Goal: Transaction & Acquisition: Purchase product/service

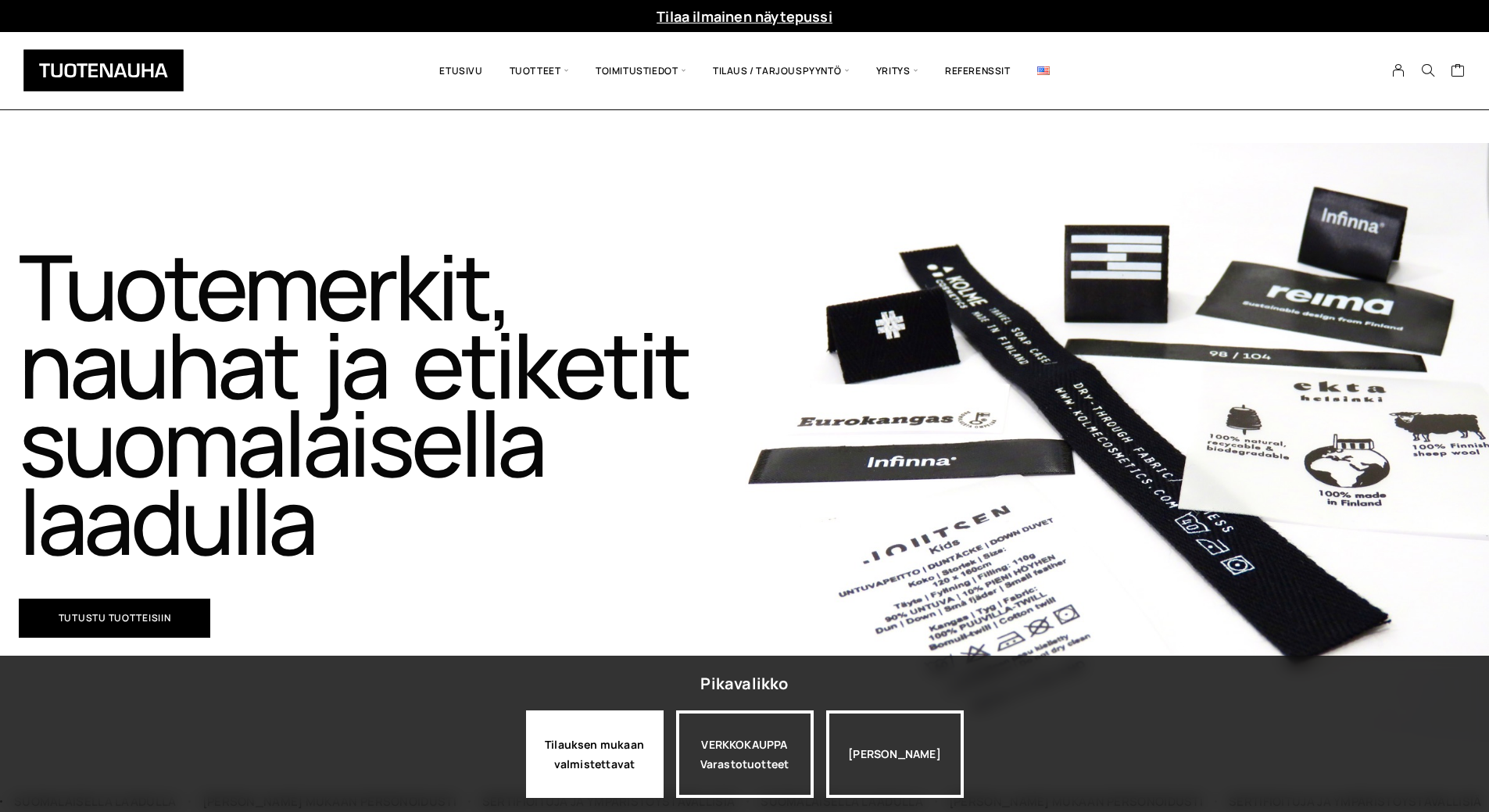
click at [593, 766] on div "Tilauksen mukaan valmistettavat" at bounding box center [595, 754] width 138 height 87
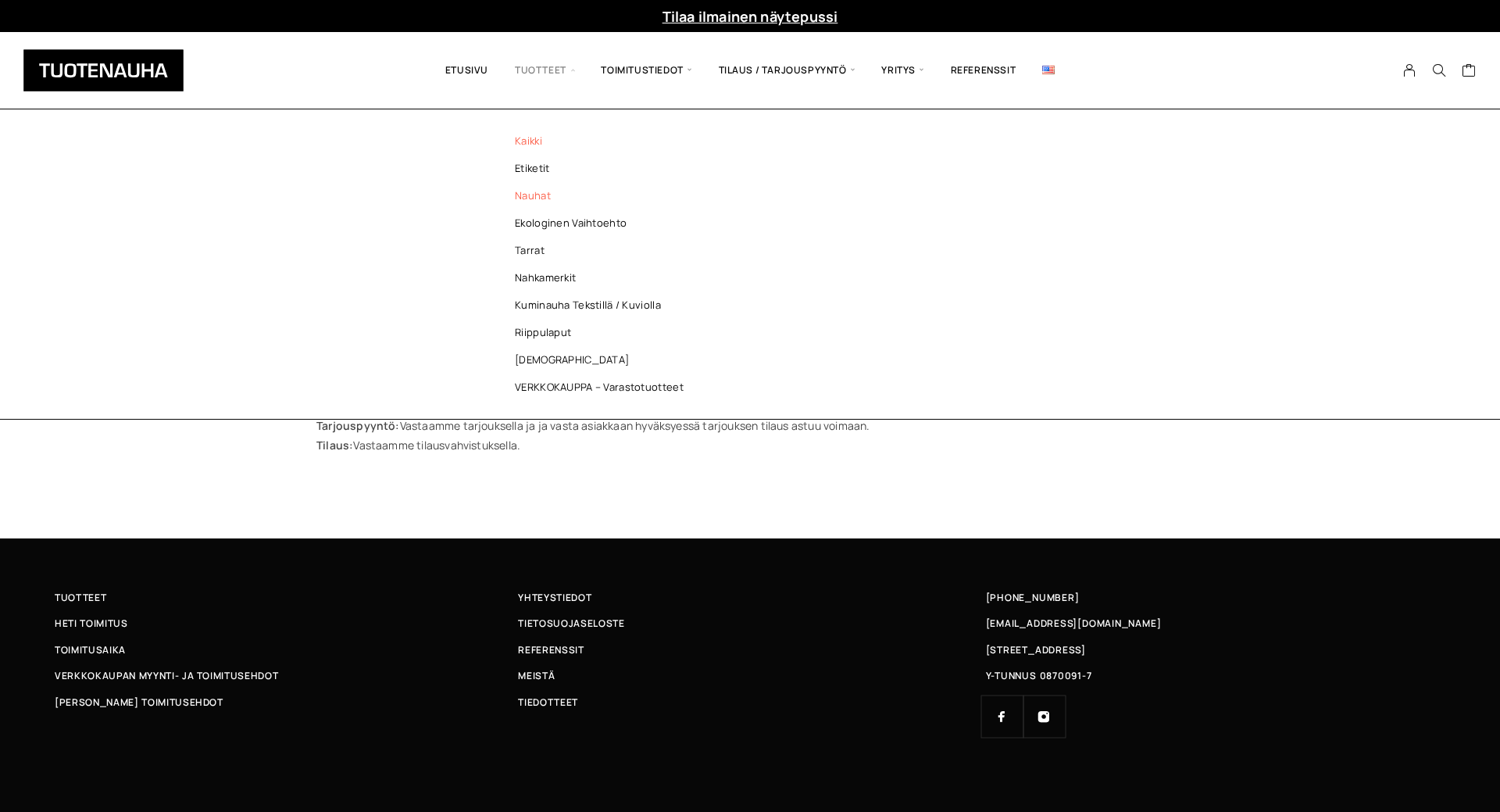
click at [521, 196] on link "Nauhat" at bounding box center [603, 196] width 227 height 28
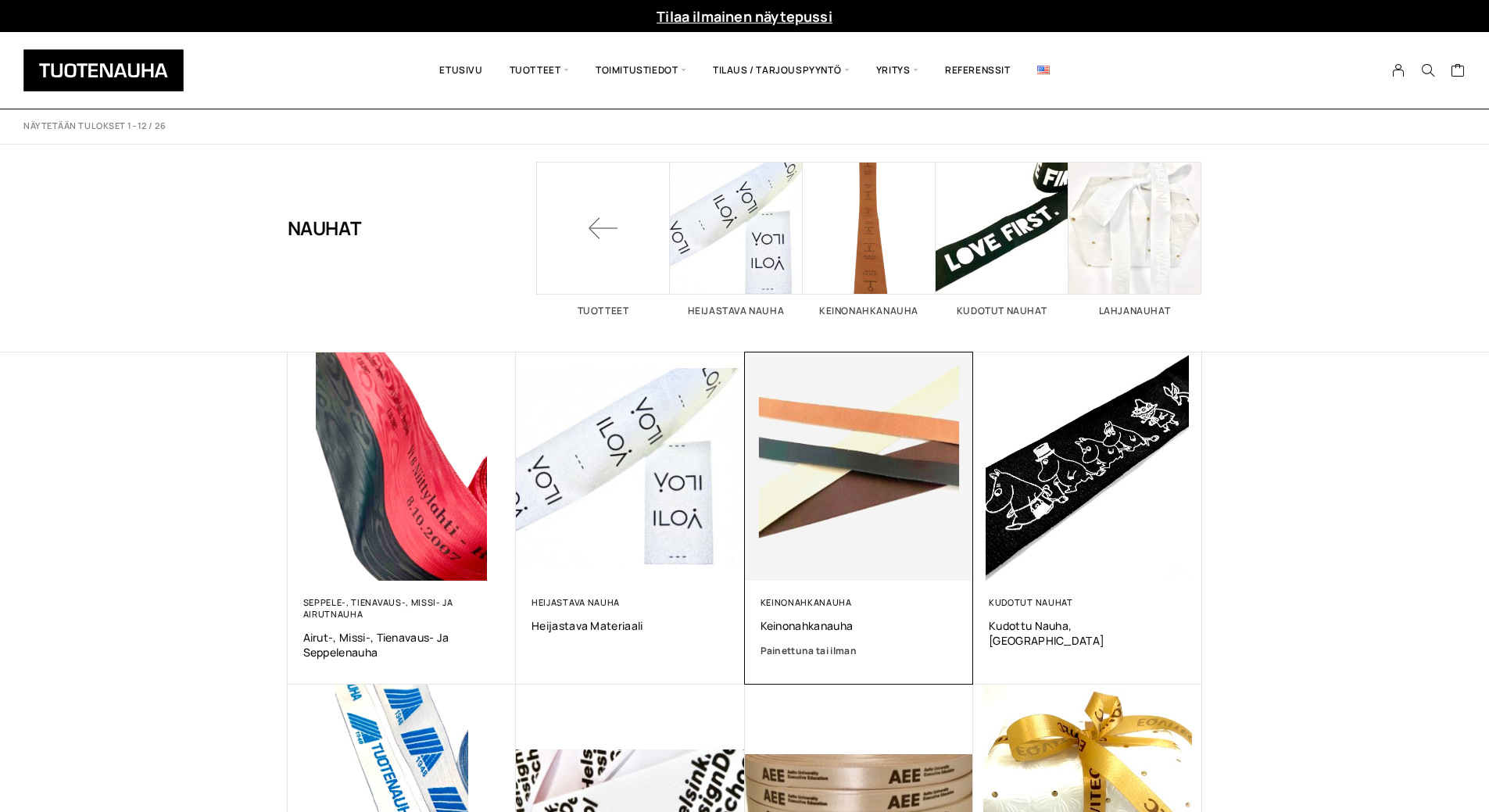
click at [884, 500] on img at bounding box center [858, 465] width 240 height 240
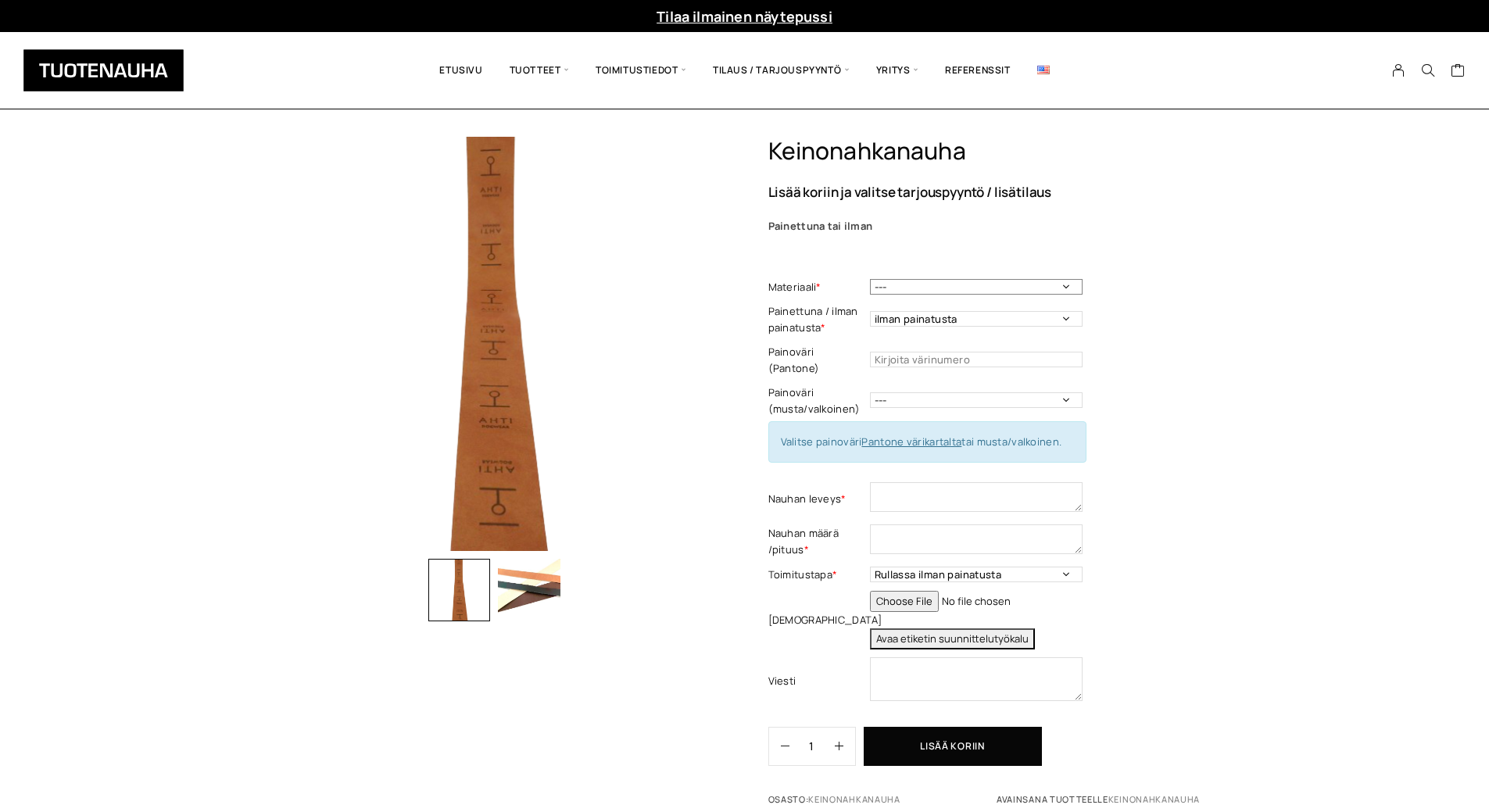
click at [939, 286] on select "--- 0,6 mm vaalea beige 0,6 mm keskiruskea 0,6 mm tummaruskea 0,6 mm musta" at bounding box center [976, 287] width 213 height 15
click at [1258, 273] on div "Keinonahkanauha Lisää koriin ja valitse tarjouspyyntö / lisätilaus Painettuna t…" at bounding box center [744, 579] width 1489 height 885
click at [526, 597] on img "button" at bounding box center [529, 590] width 63 height 63
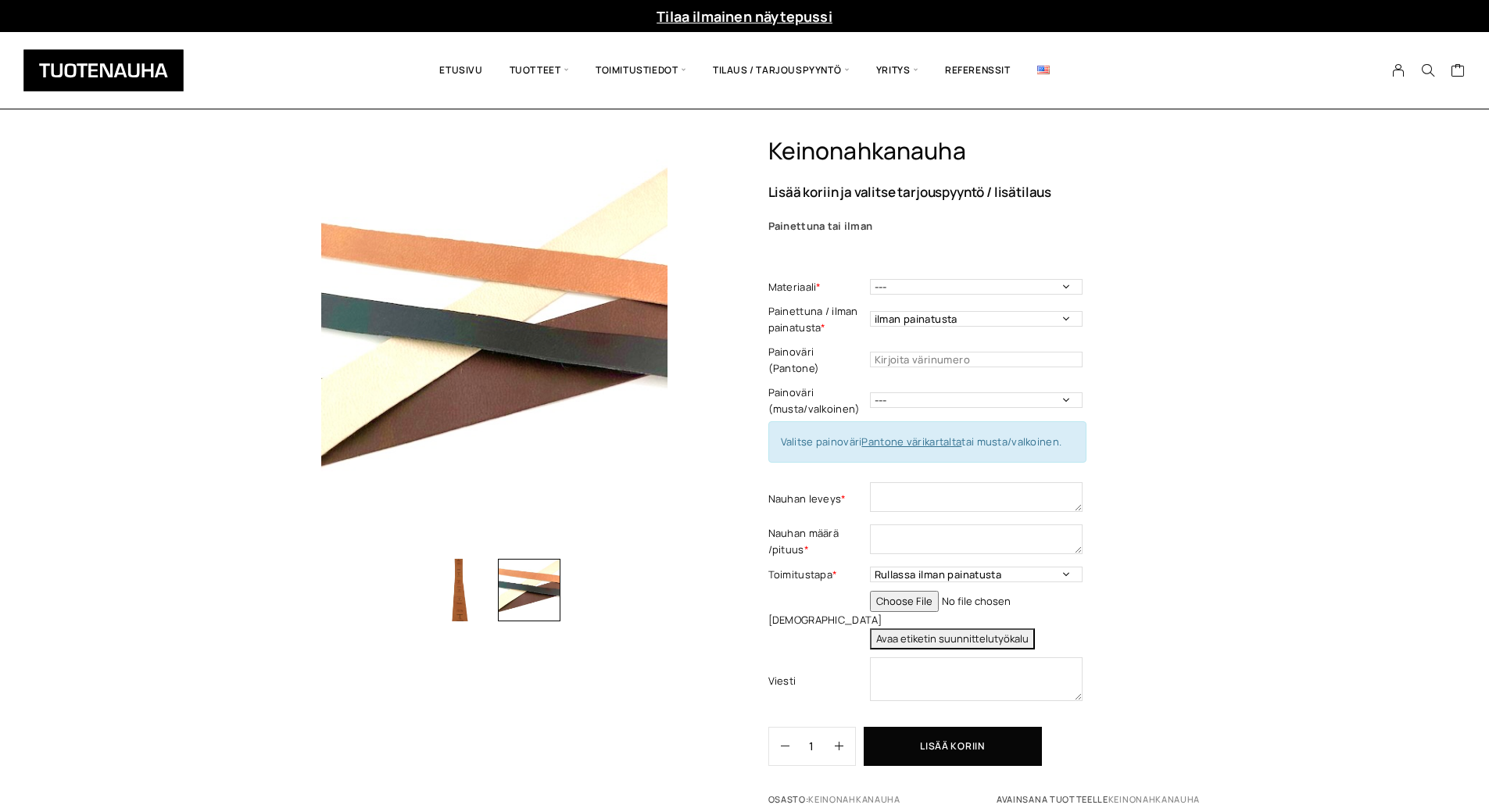
click at [463, 582] on img "button" at bounding box center [460, 590] width 63 height 63
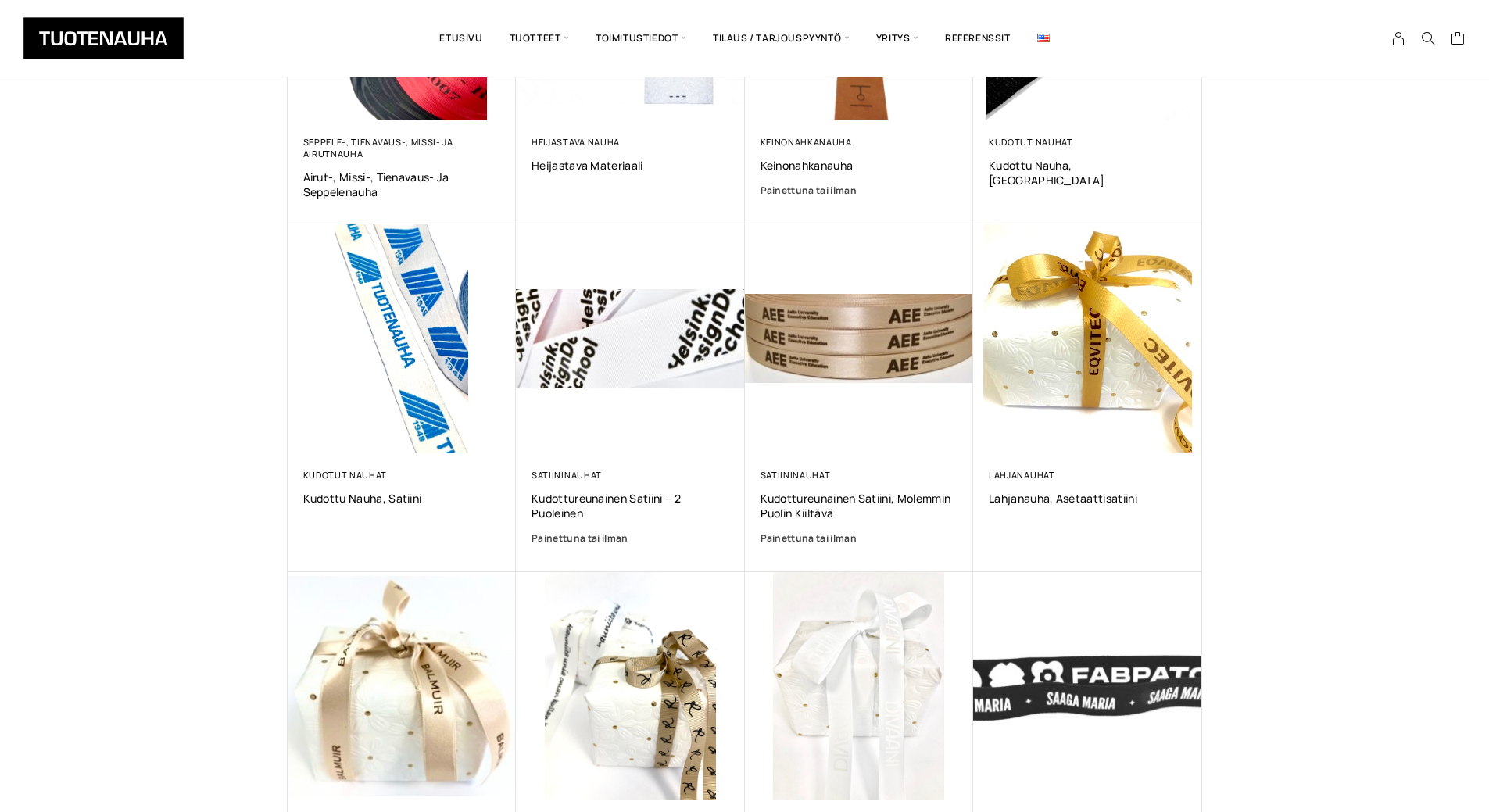
scroll to position [547, 0]
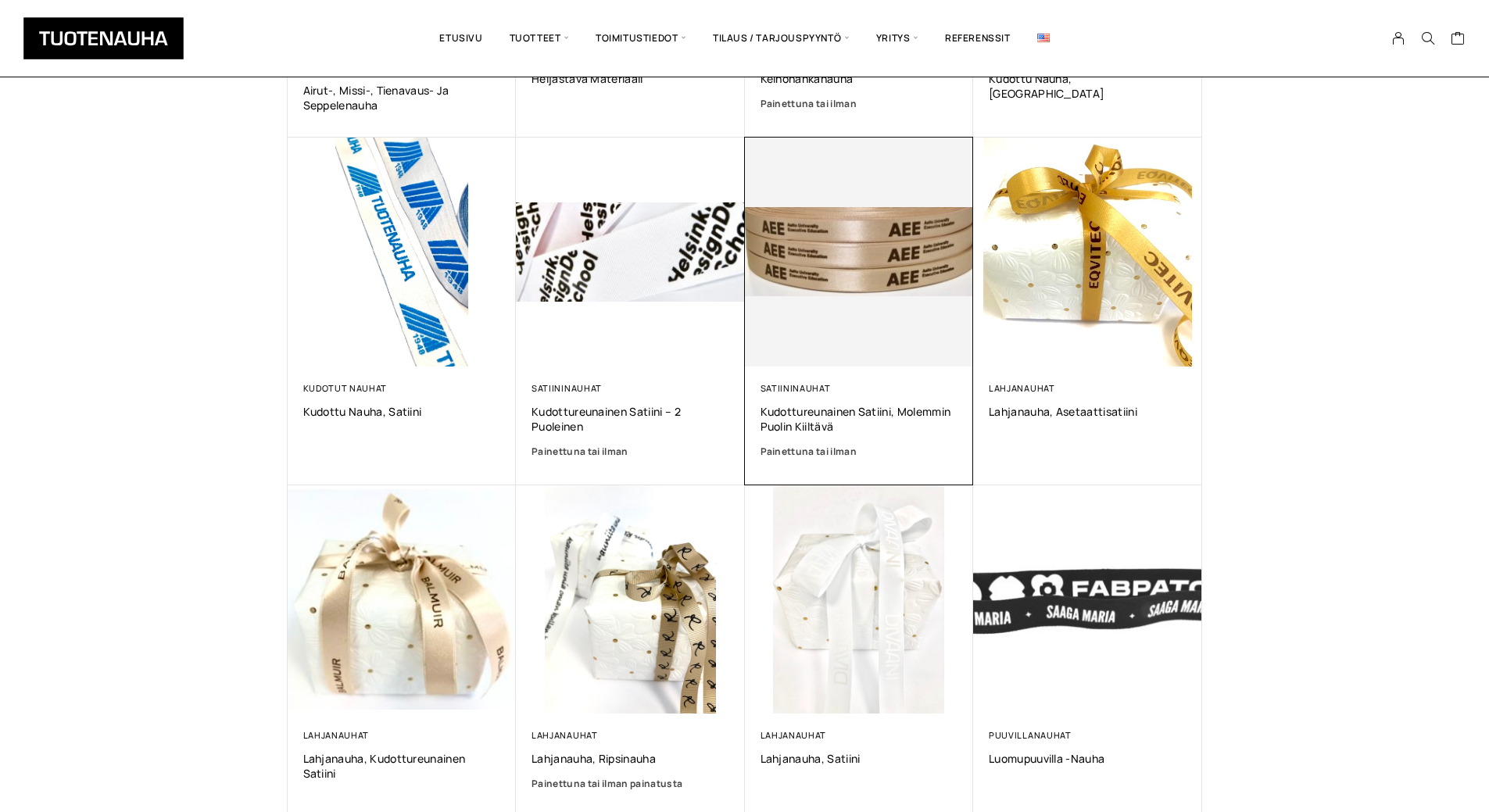
click at [887, 266] on img at bounding box center [859, 252] width 229 height 229
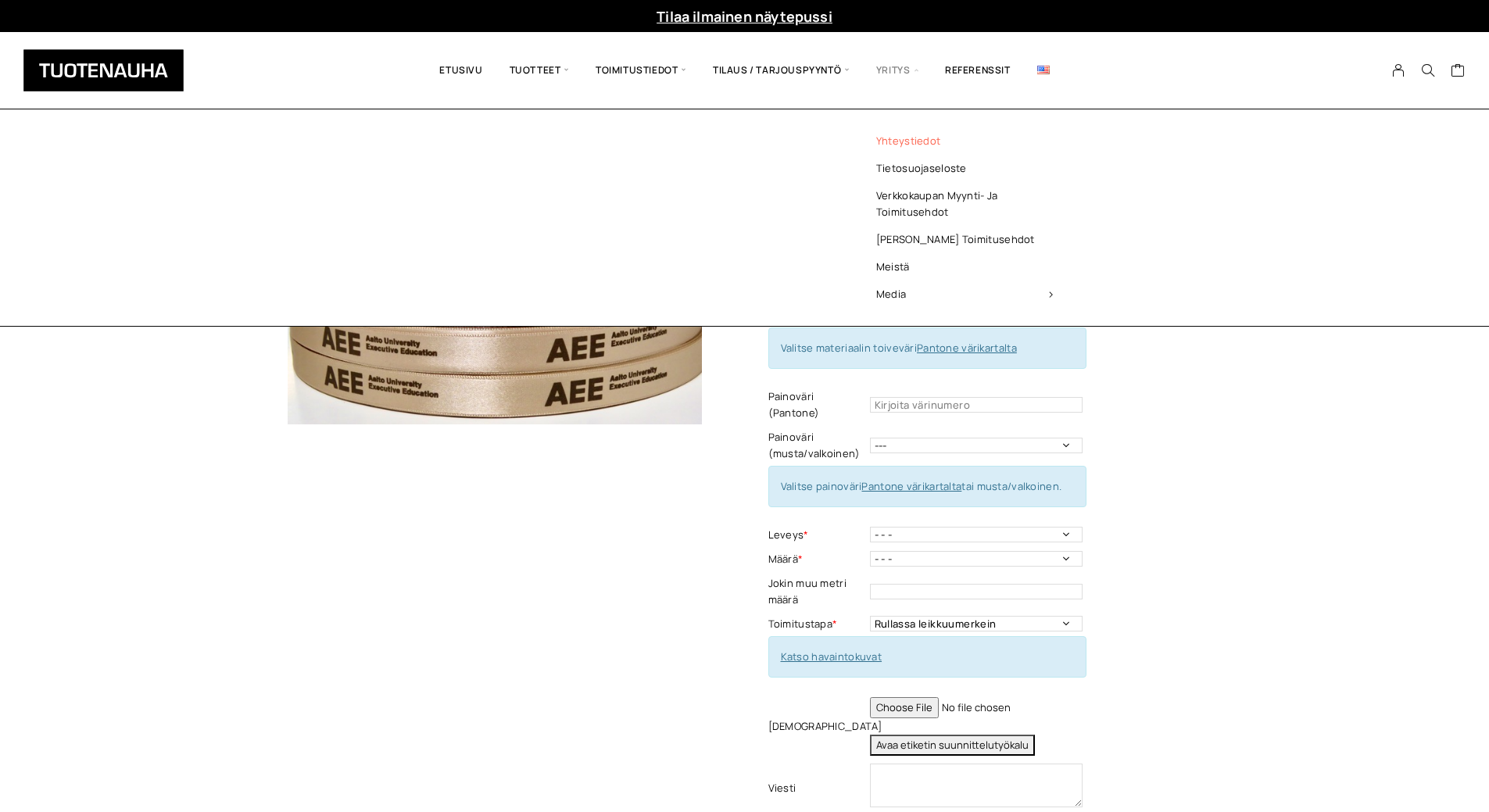
click at [914, 143] on link "Yhteystiedot" at bounding box center [964, 141] width 227 height 28
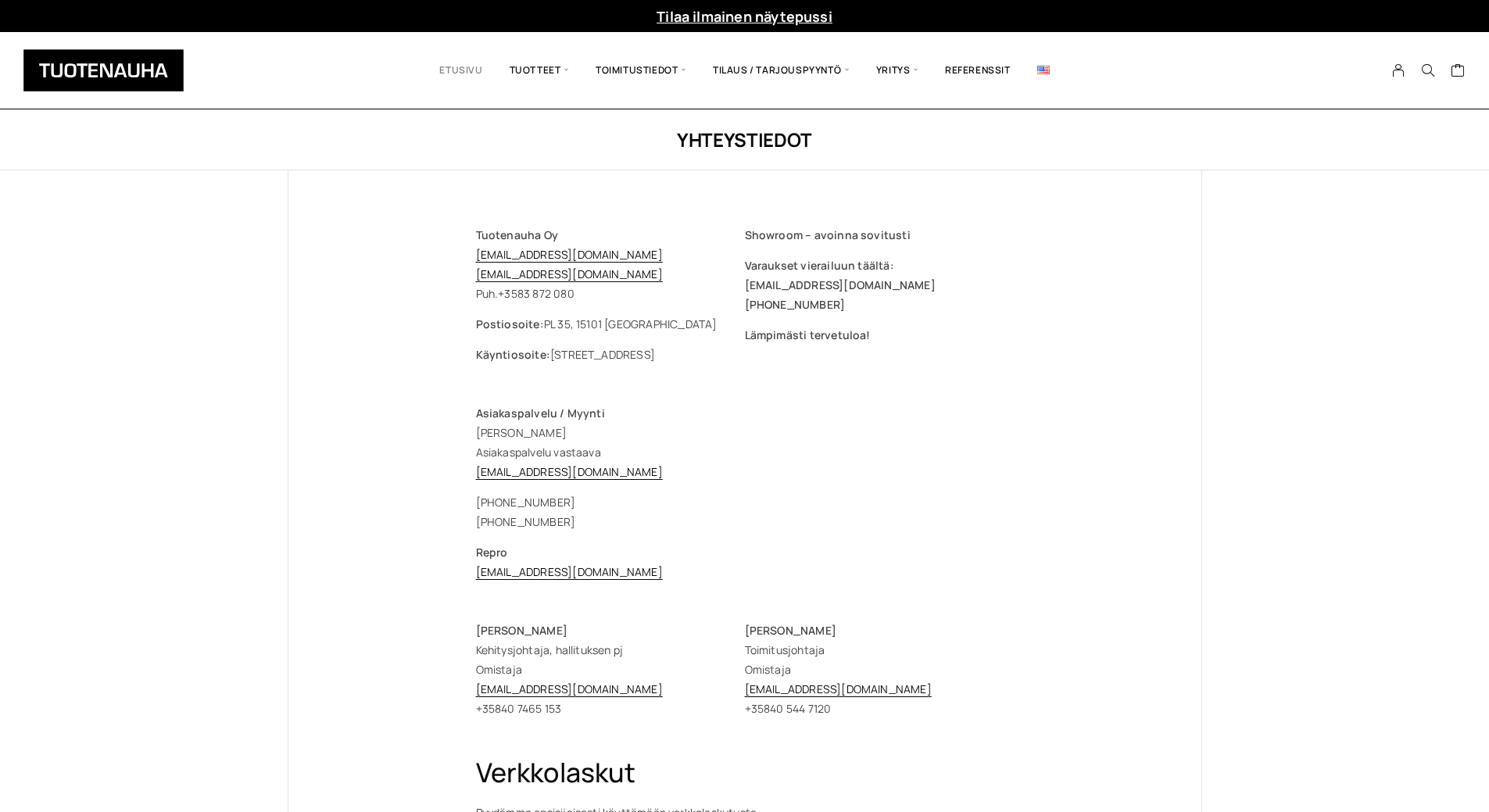
click at [457, 71] on link "Etusivu" at bounding box center [460, 70] width 69 height 53
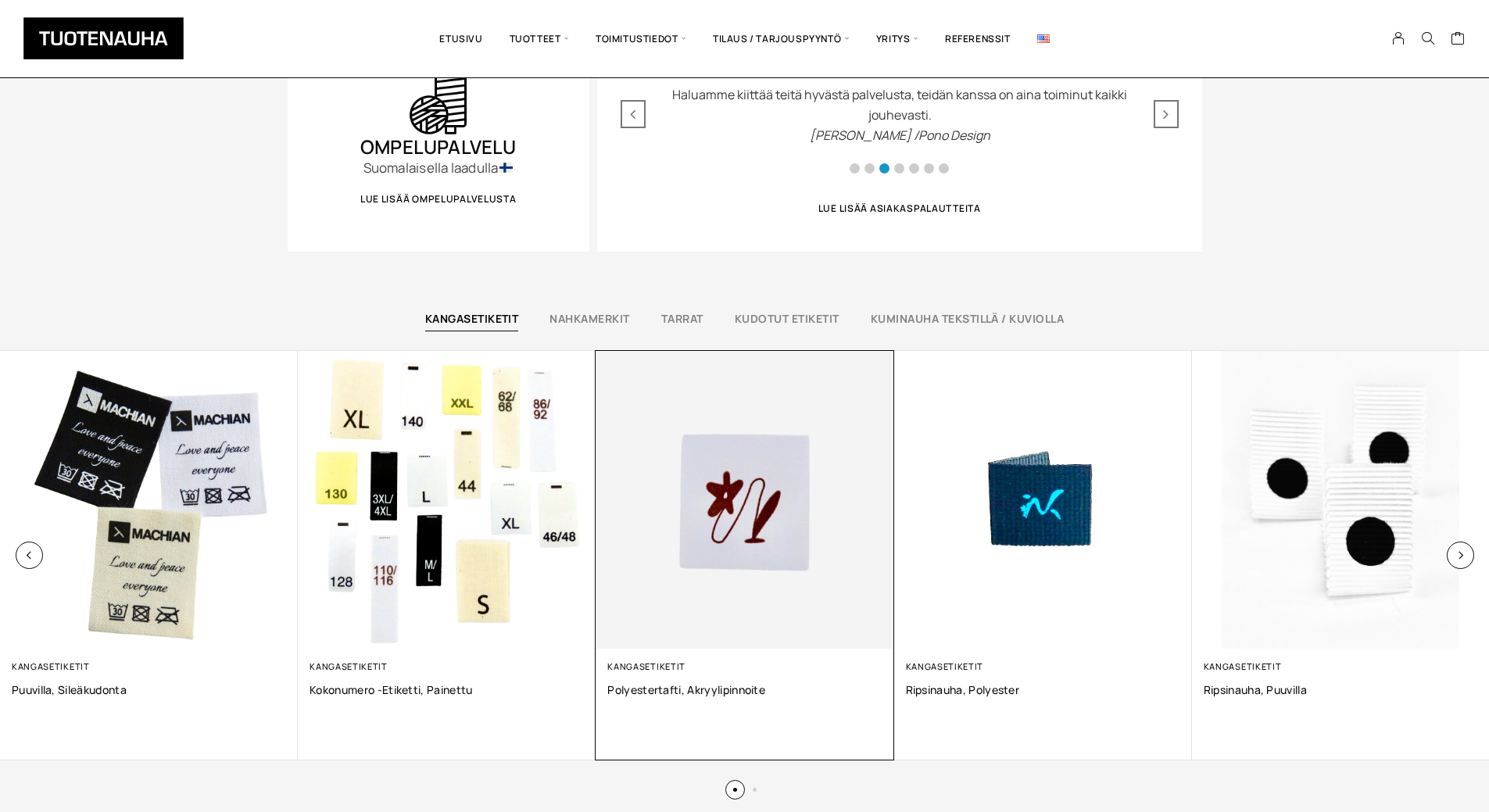
scroll to position [859, 0]
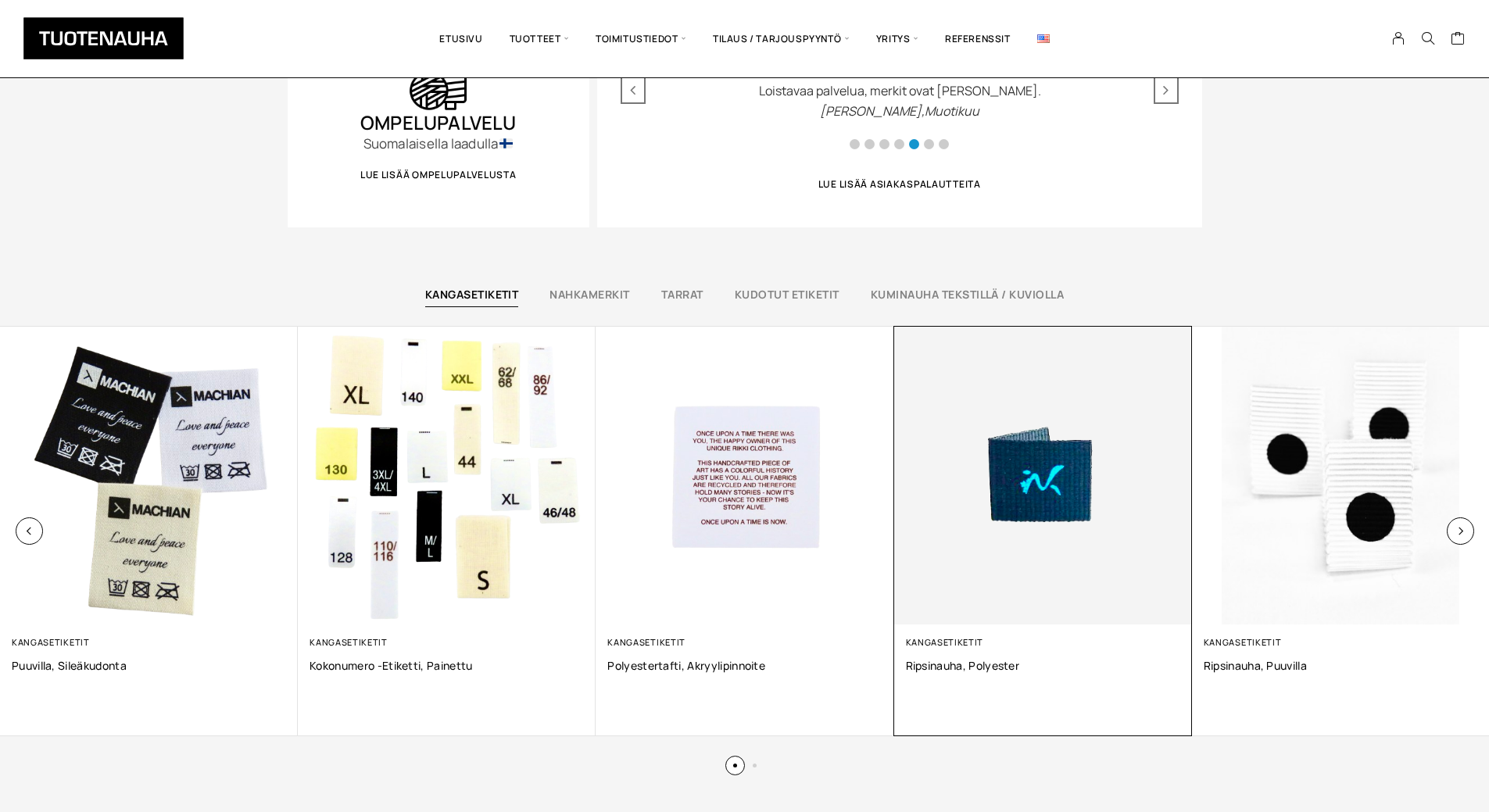
click at [1054, 498] on img at bounding box center [1042, 475] width 297 height 297
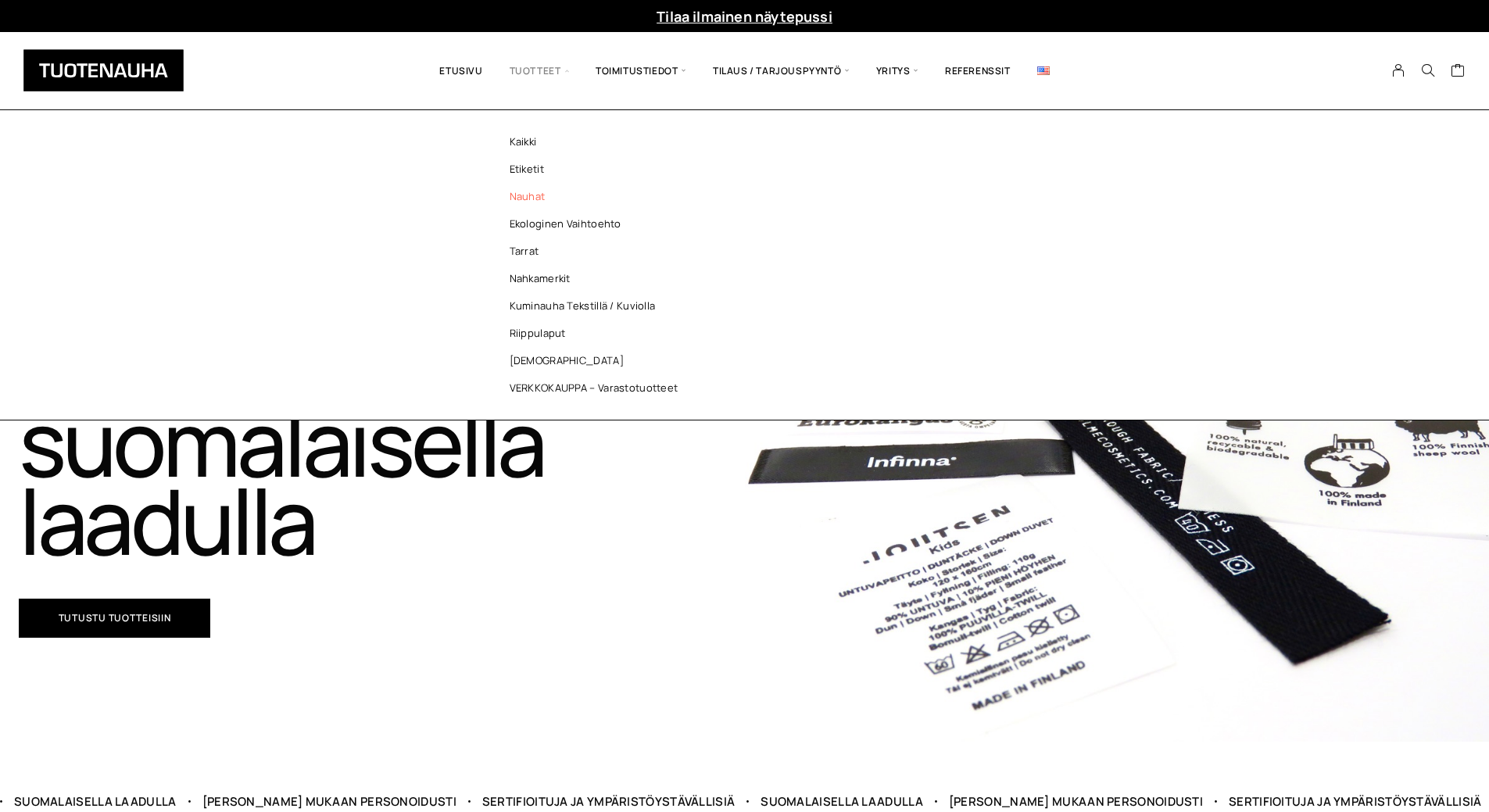
click at [530, 193] on link "Nauhat" at bounding box center [598, 196] width 227 height 28
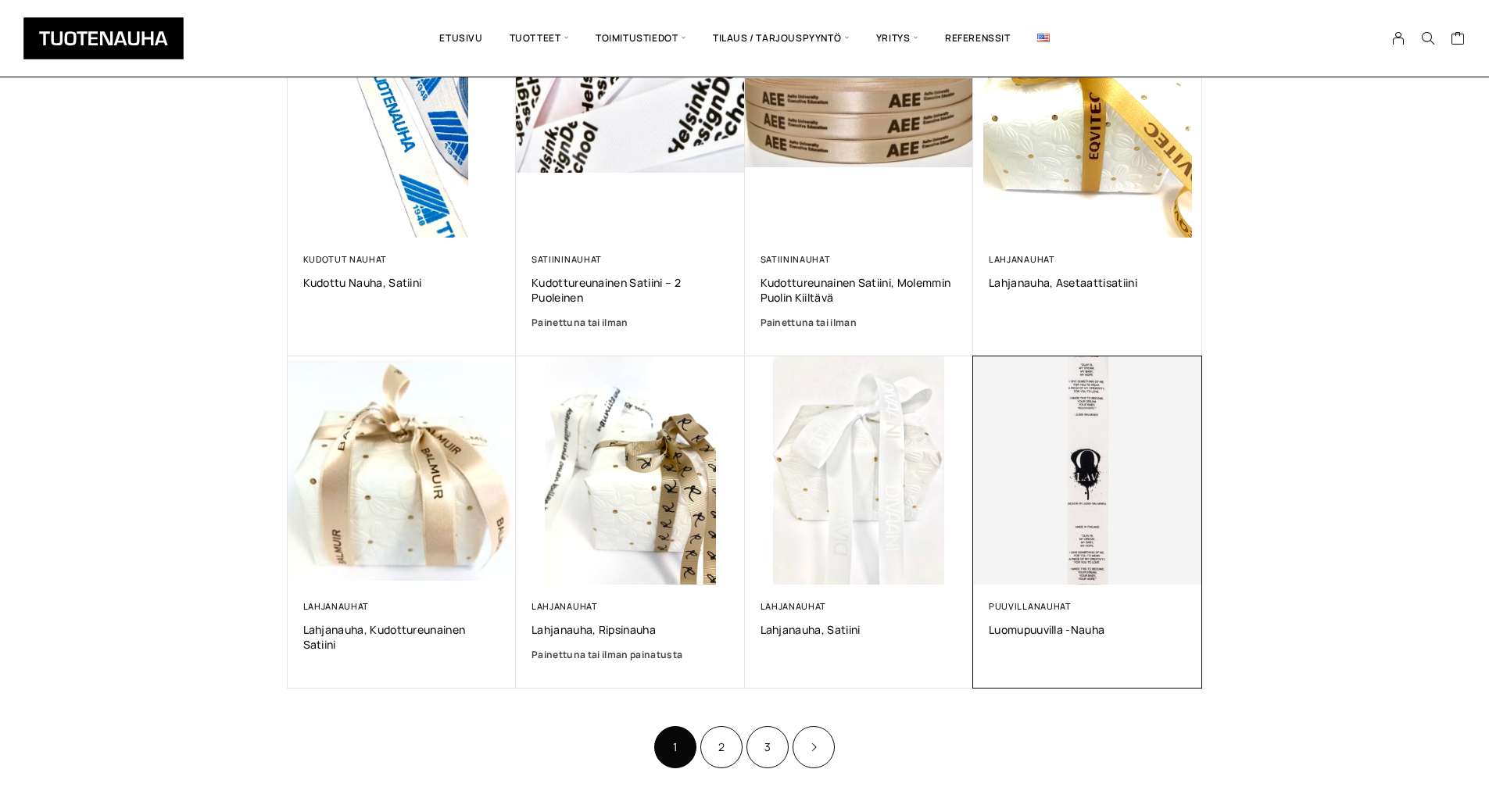
scroll to position [703, 0]
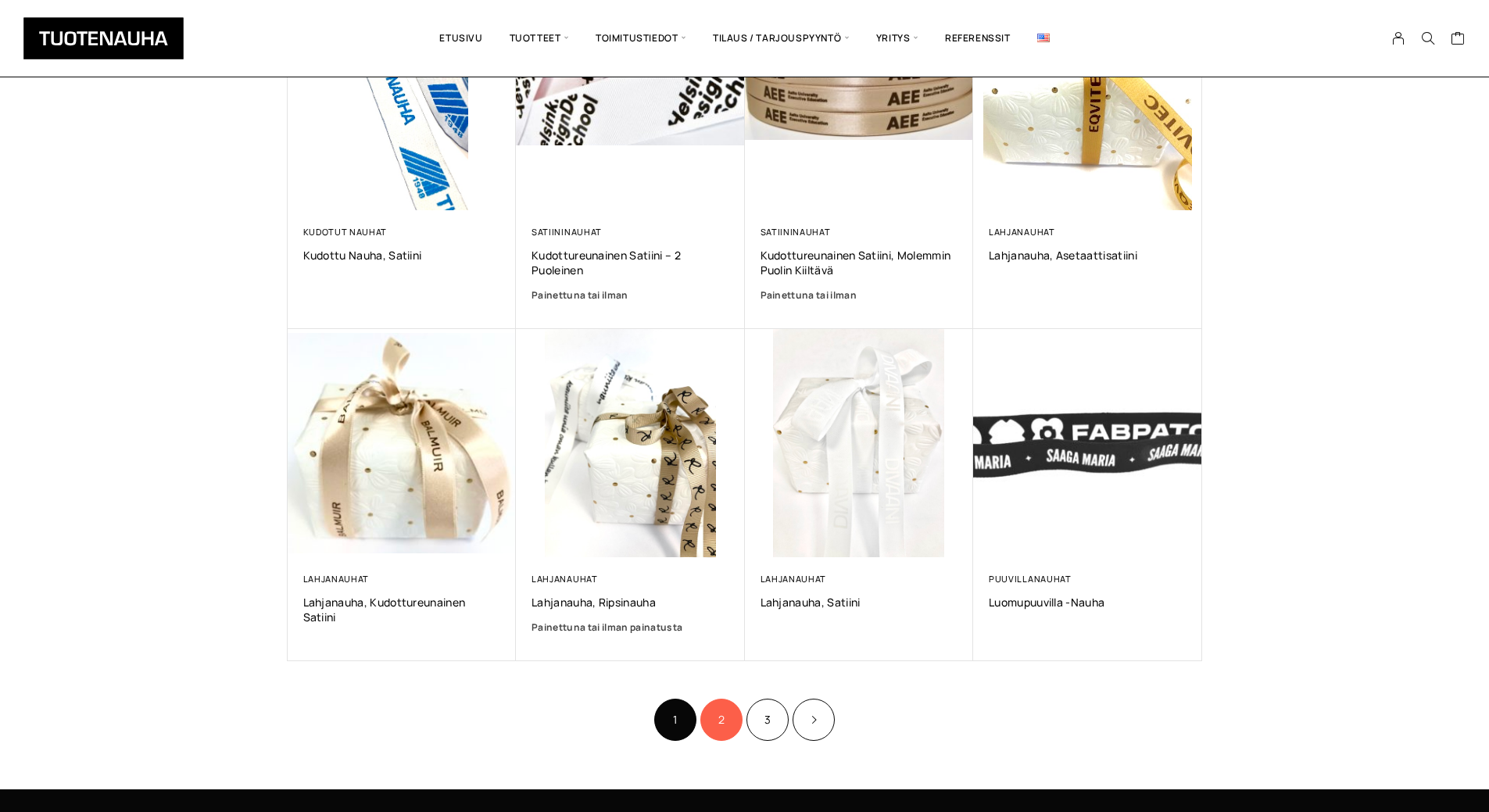
click at [721, 714] on link "2" at bounding box center [721, 719] width 42 height 42
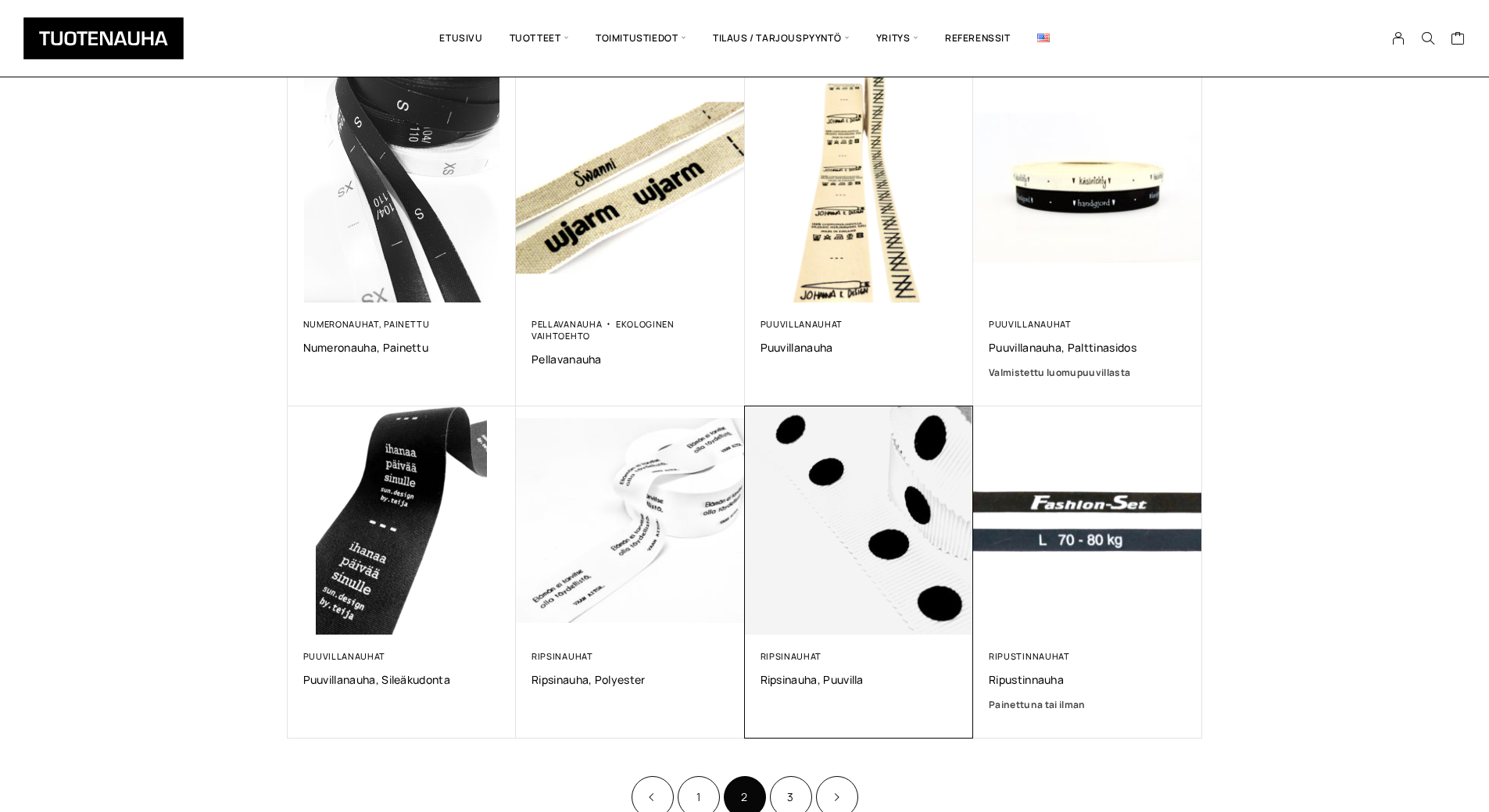
scroll to position [625, 0]
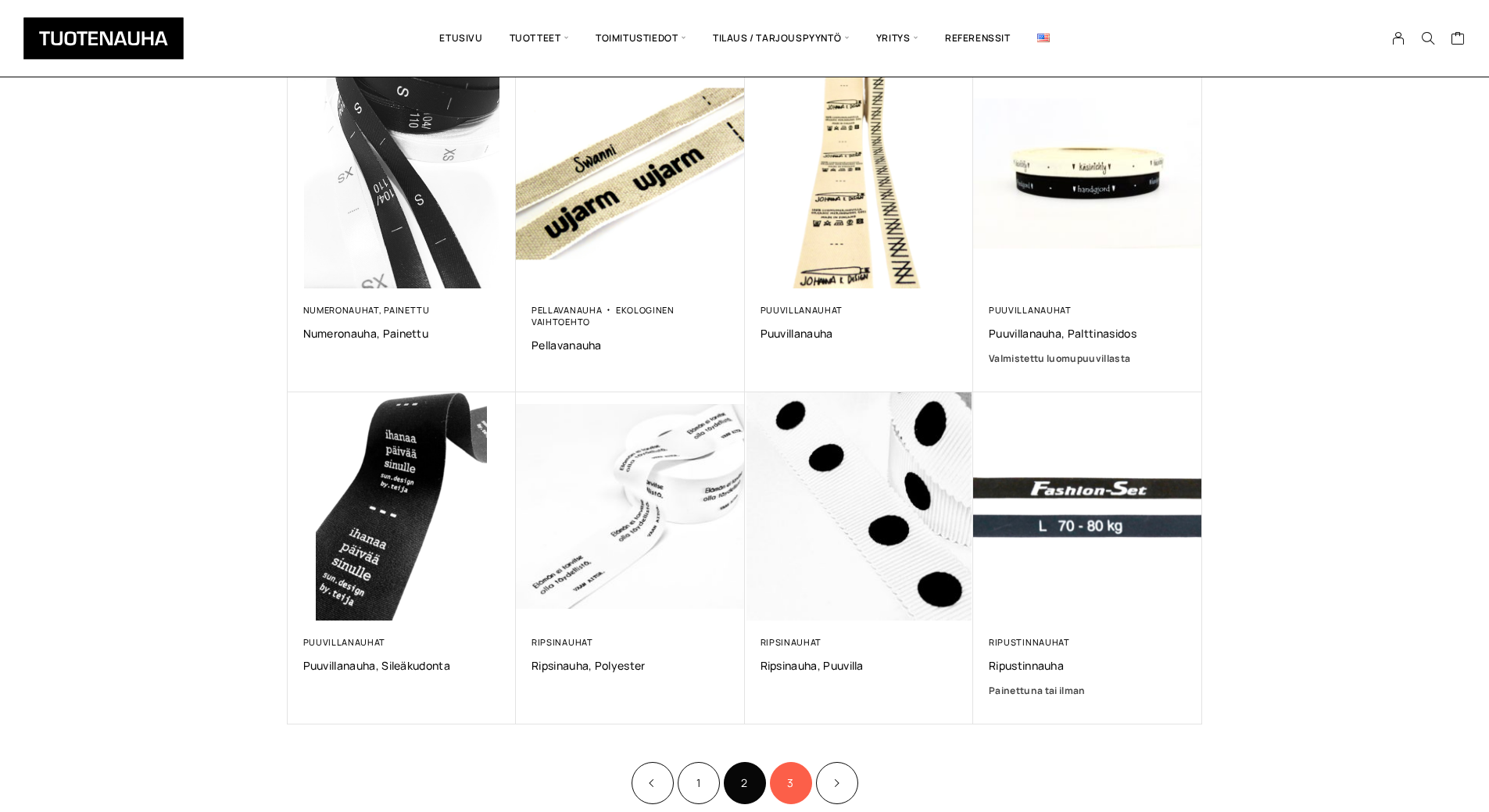
click at [794, 782] on link "3" at bounding box center [791, 783] width 42 height 42
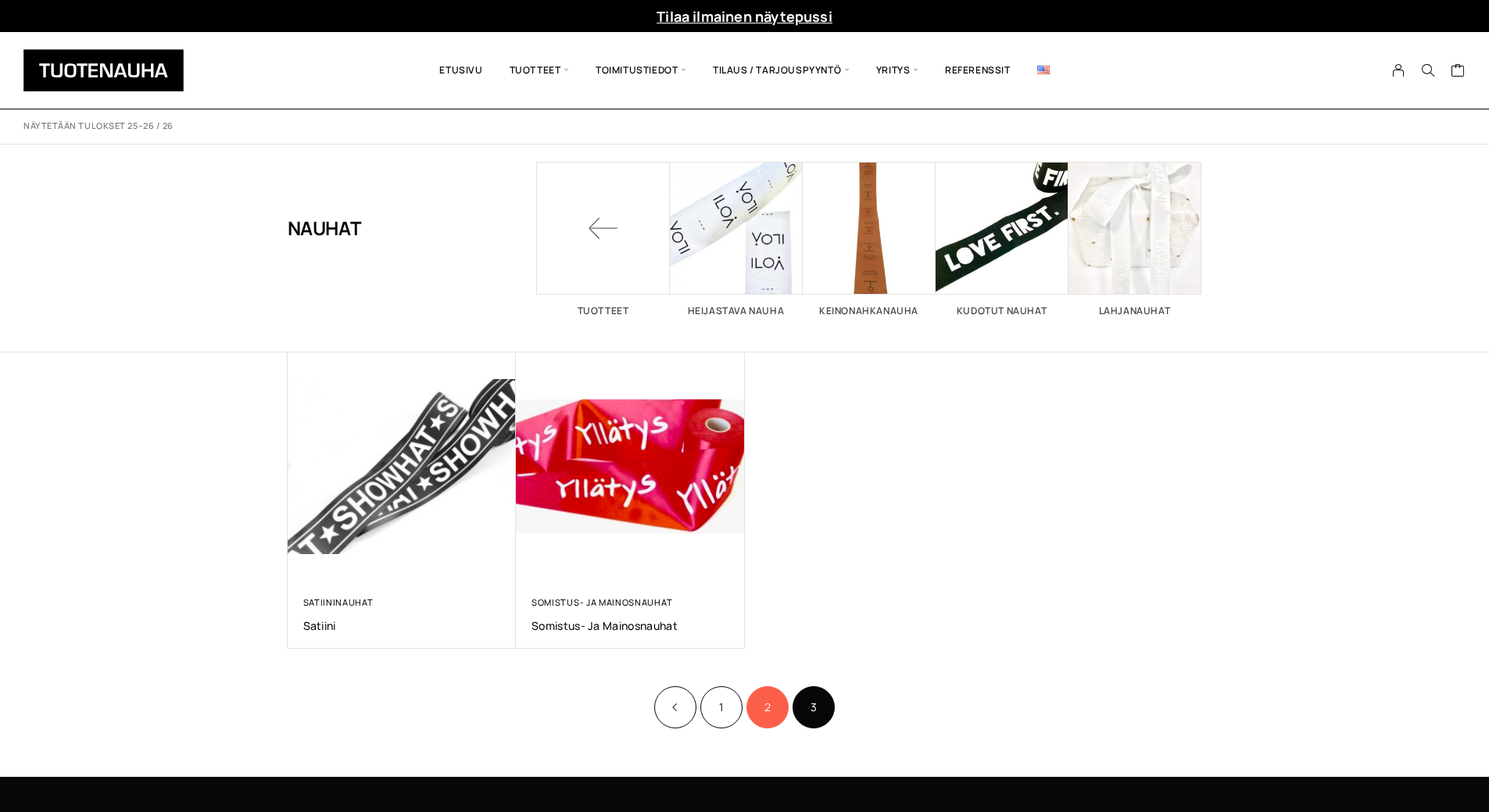
click at [764, 711] on link "2" at bounding box center [768, 707] width 42 height 42
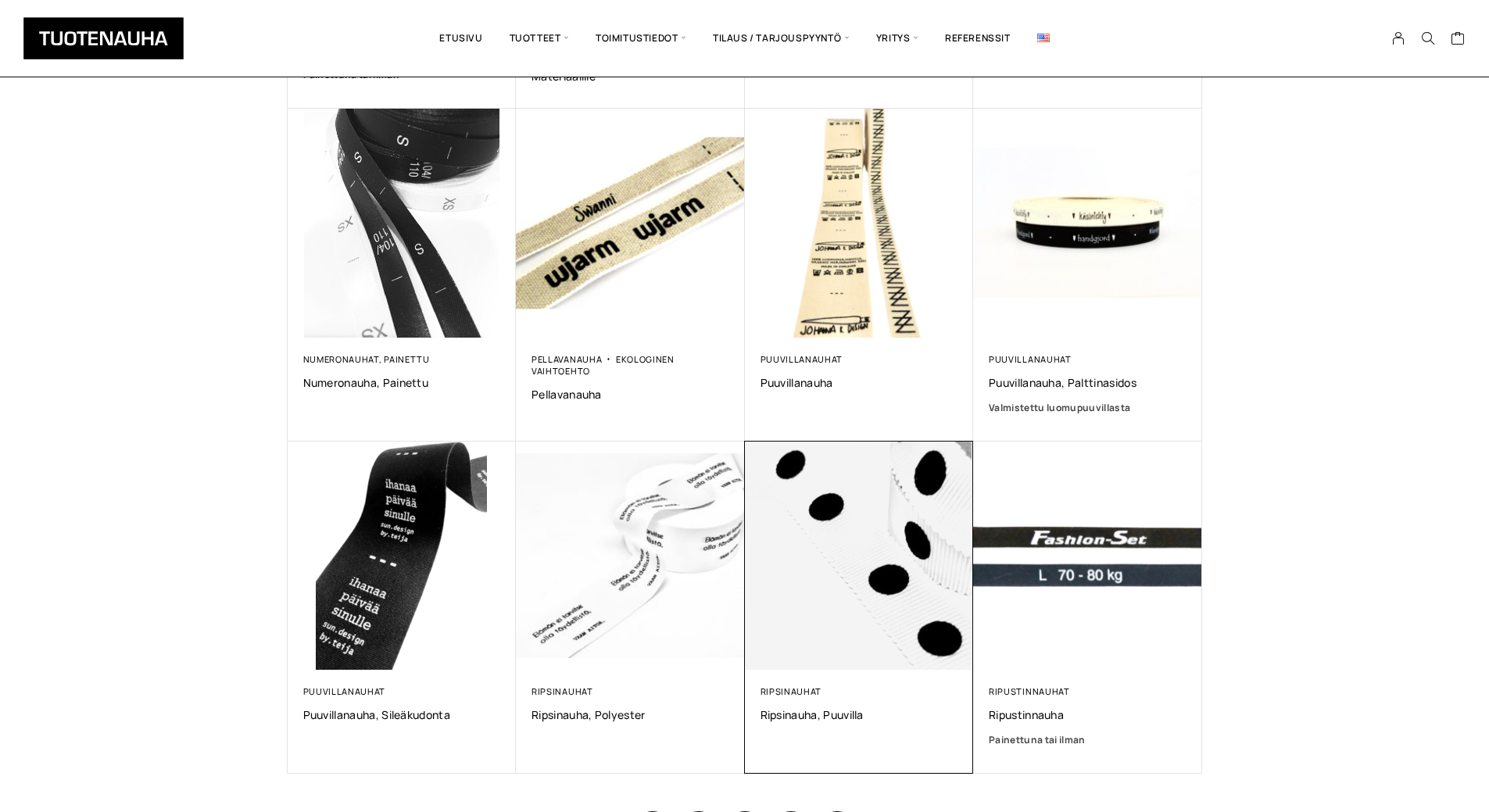
scroll to position [703, 0]
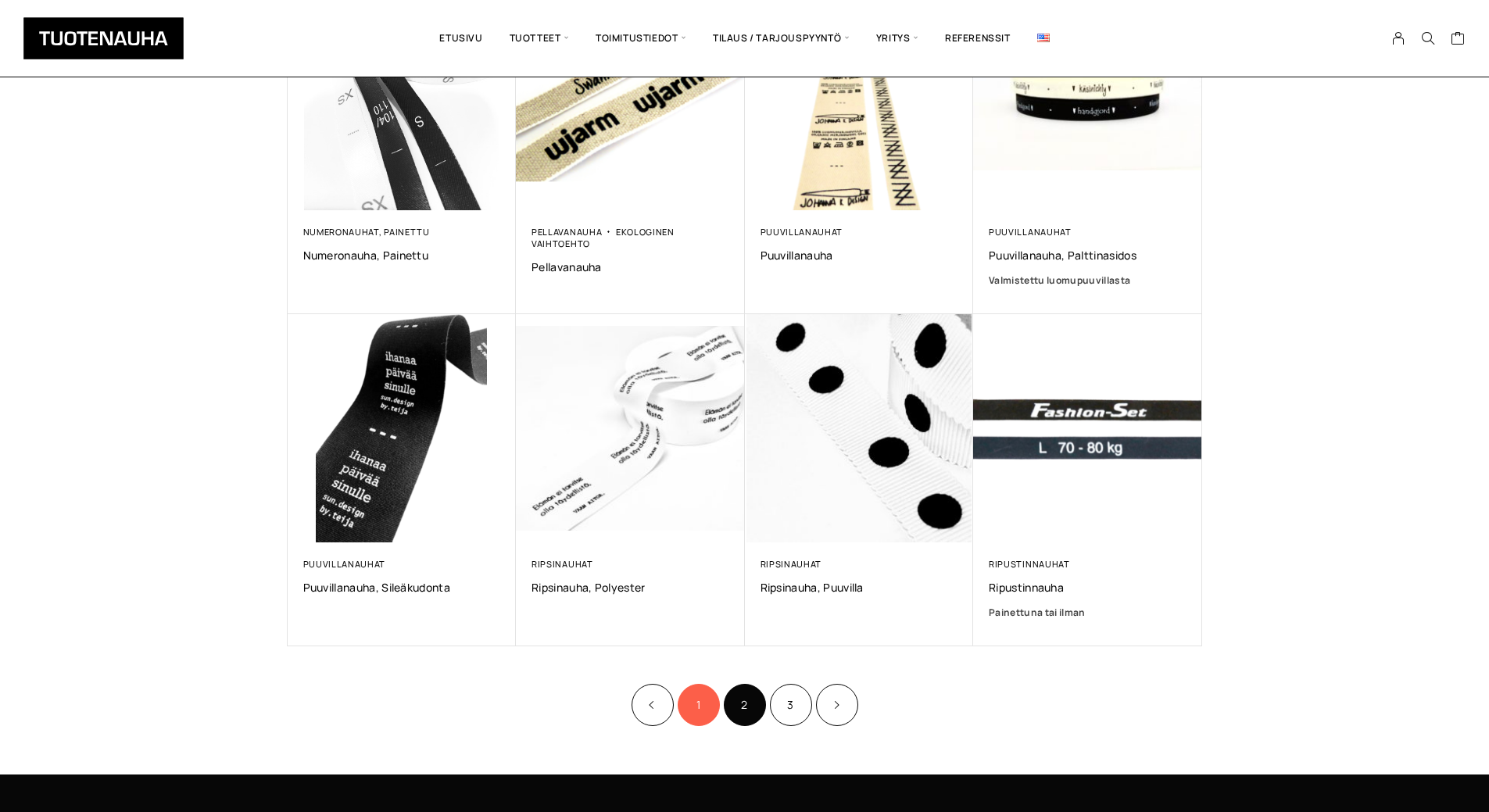
click at [697, 703] on link "1" at bounding box center [698, 705] width 42 height 42
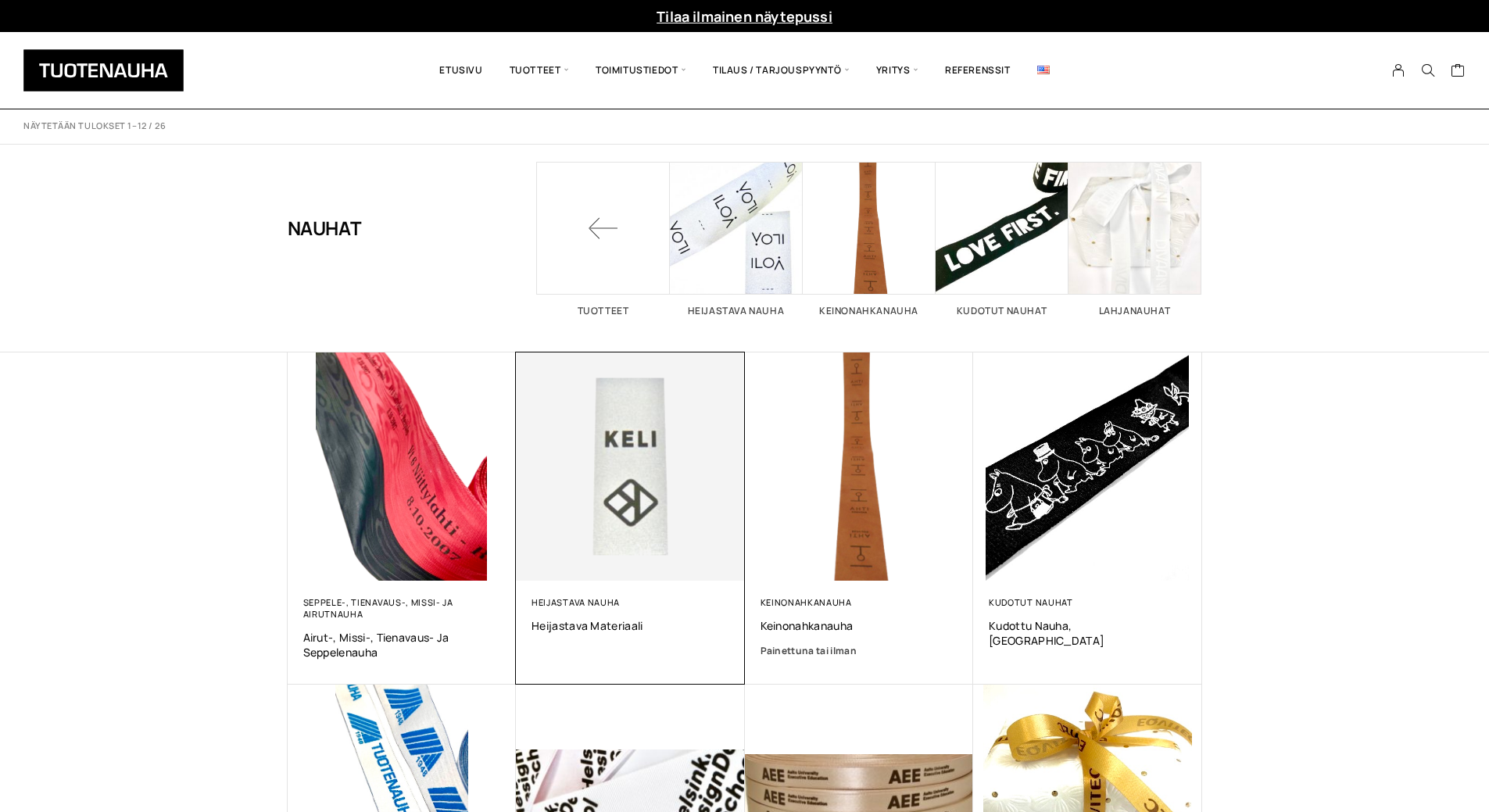
click at [633, 464] on img at bounding box center [630, 465] width 240 height 240
